Goal: Complete application form

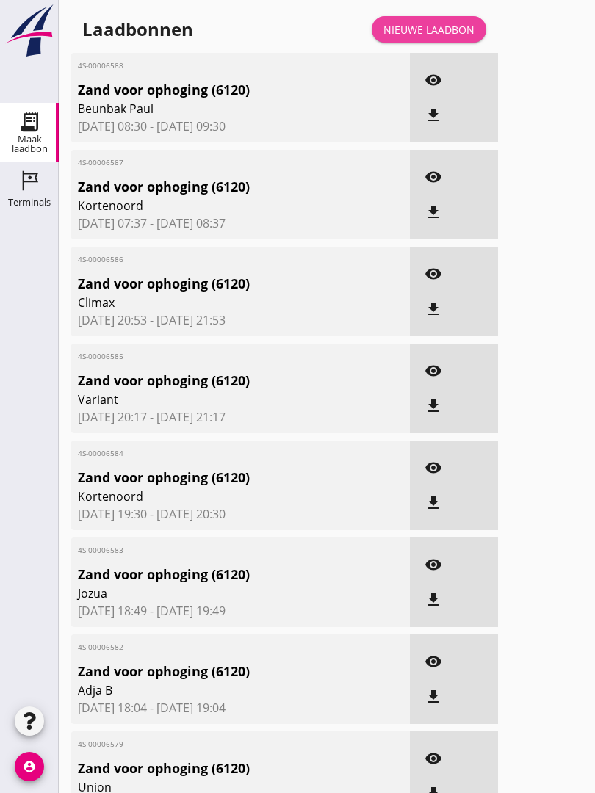
click at [446, 32] on link "Nieuwe laadbon" at bounding box center [429, 29] width 115 height 26
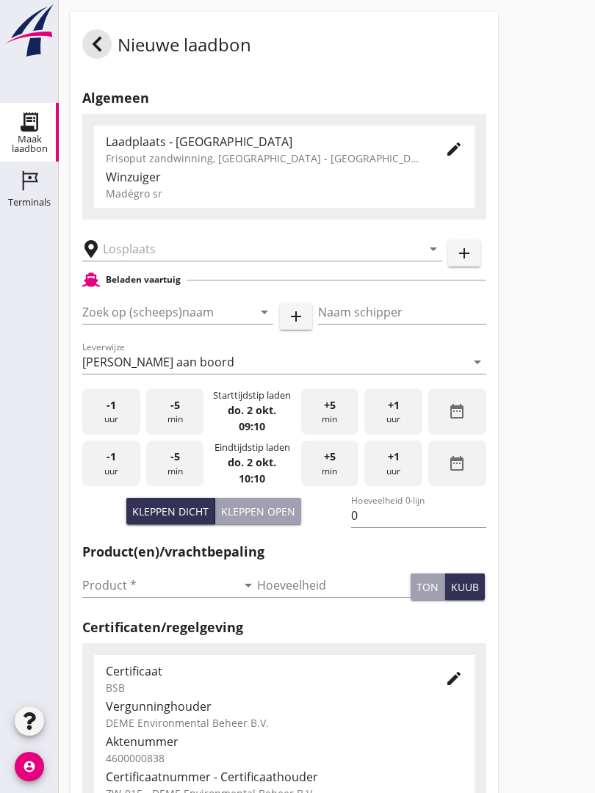
click at [210, 261] on input "text" at bounding box center [252, 248] width 298 height 23
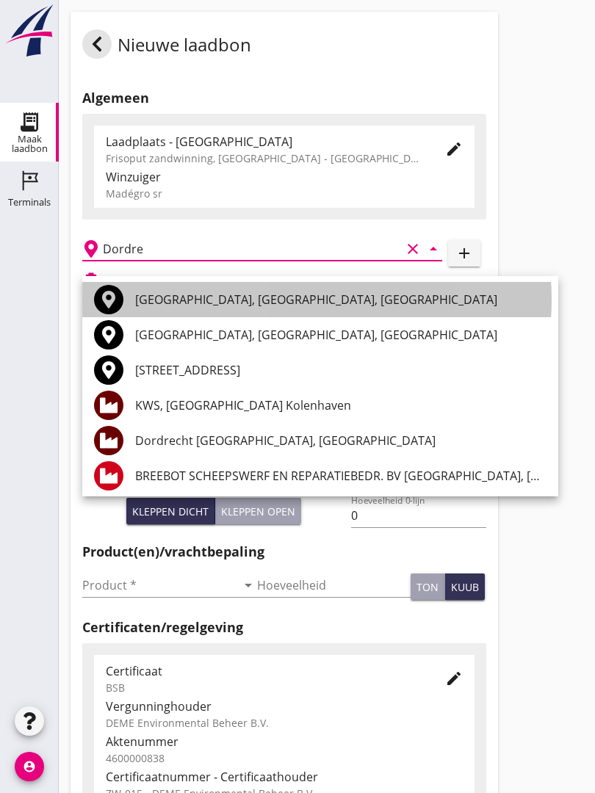
click at [225, 303] on div "[GEOGRAPHIC_DATA], [GEOGRAPHIC_DATA], [GEOGRAPHIC_DATA]" at bounding box center [340, 300] width 411 height 18
type input "[GEOGRAPHIC_DATA], [GEOGRAPHIC_DATA], [GEOGRAPHIC_DATA]"
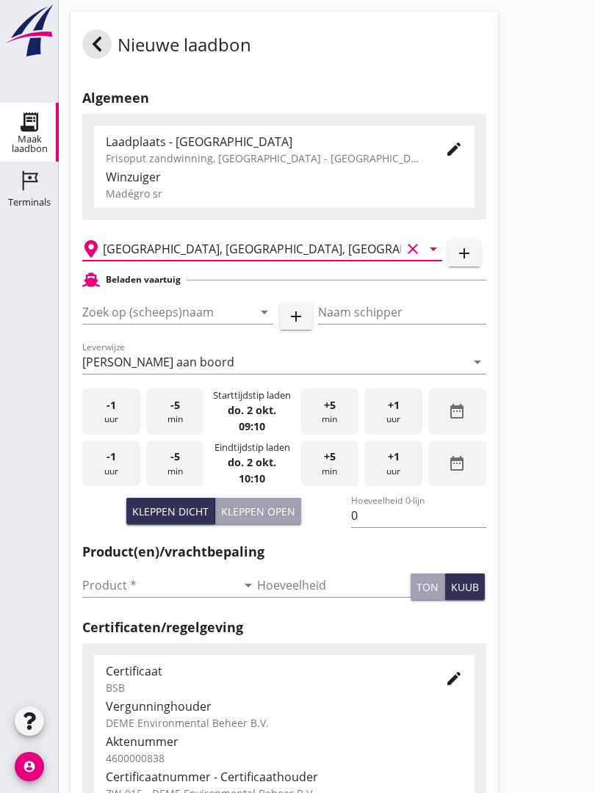
click at [196, 324] on input "Zoek op (scheeps)naam" at bounding box center [157, 311] width 150 height 23
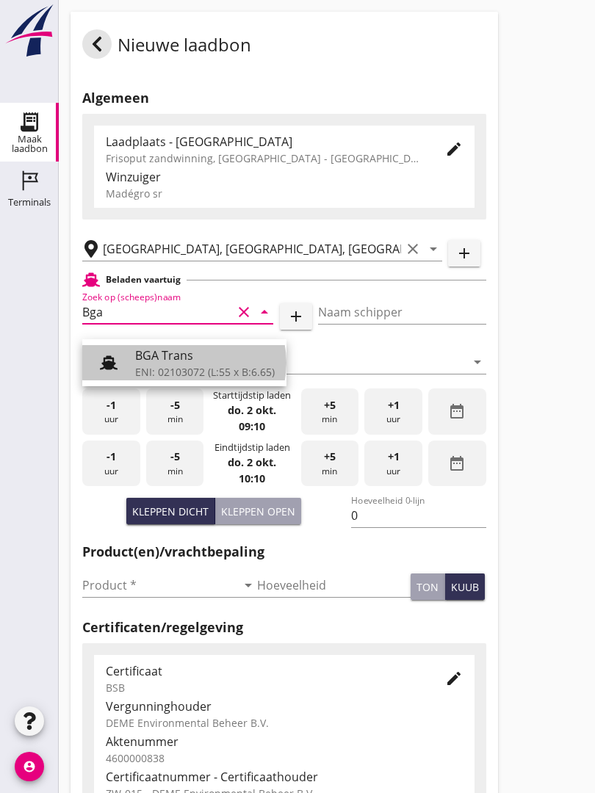
click at [195, 360] on div "BGA Trans" at bounding box center [205, 356] width 140 height 18
type input "BGA Trans"
type input "R Temminck"
type input "336"
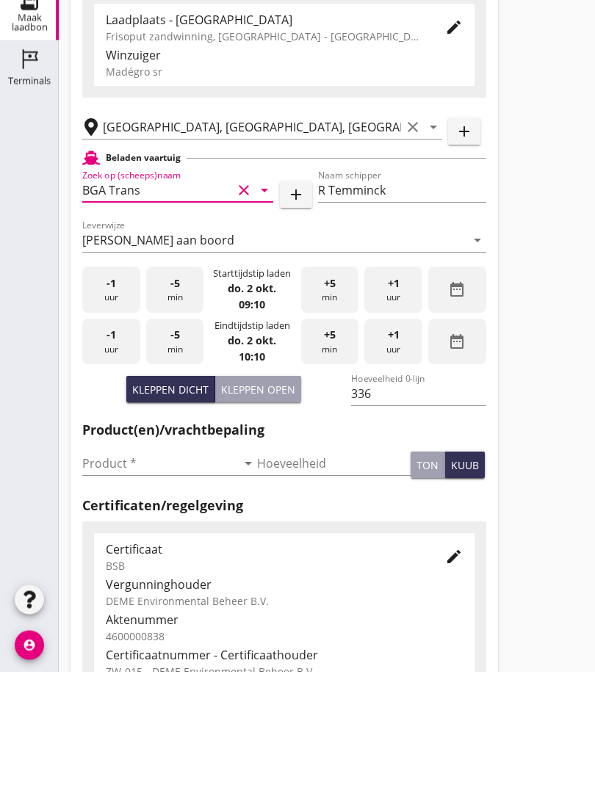
click at [113, 574] on input "Product *" at bounding box center [159, 585] width 154 height 23
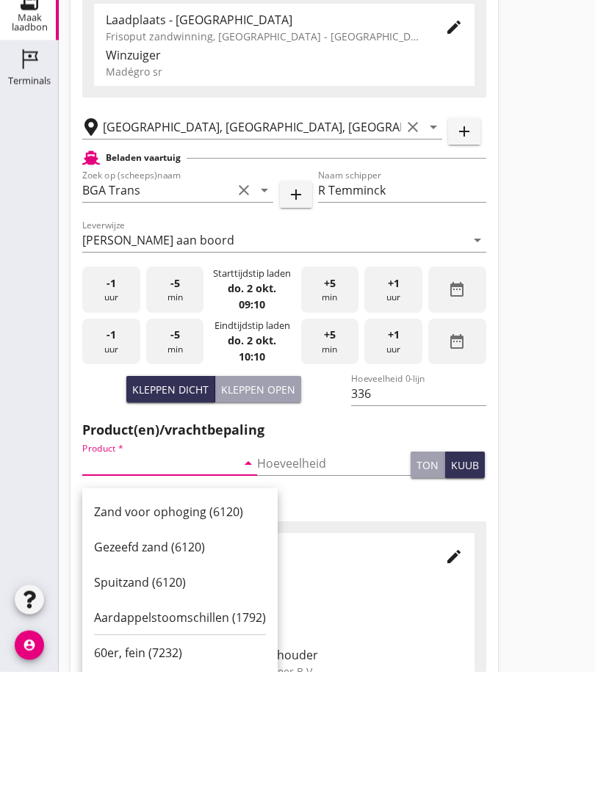
click at [171, 625] on div "Zand voor ophoging (6120)" at bounding box center [180, 634] width 172 height 18
type input "Zand voor ophoging (6120)"
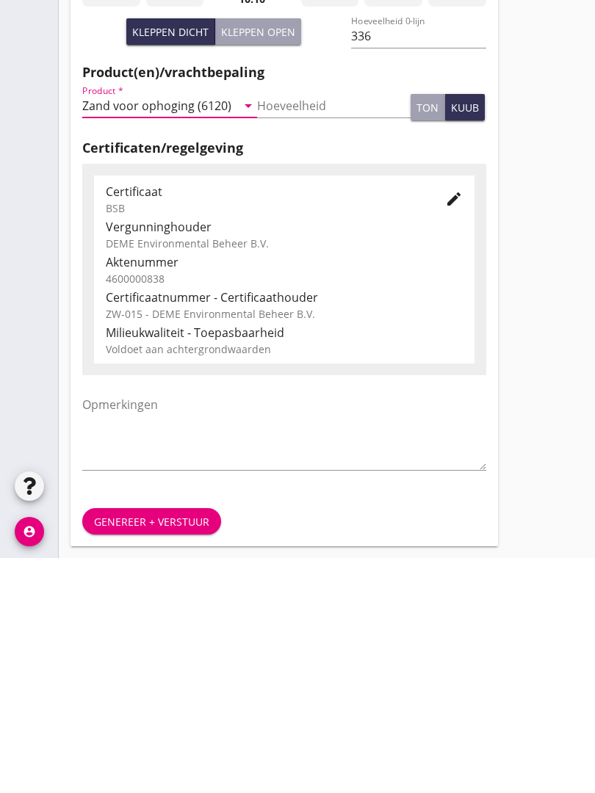
scroll to position [257, 0]
click at [142, 749] on div "Genereer + verstuur" at bounding box center [151, 756] width 115 height 15
